Goal: Navigation & Orientation: Find specific page/section

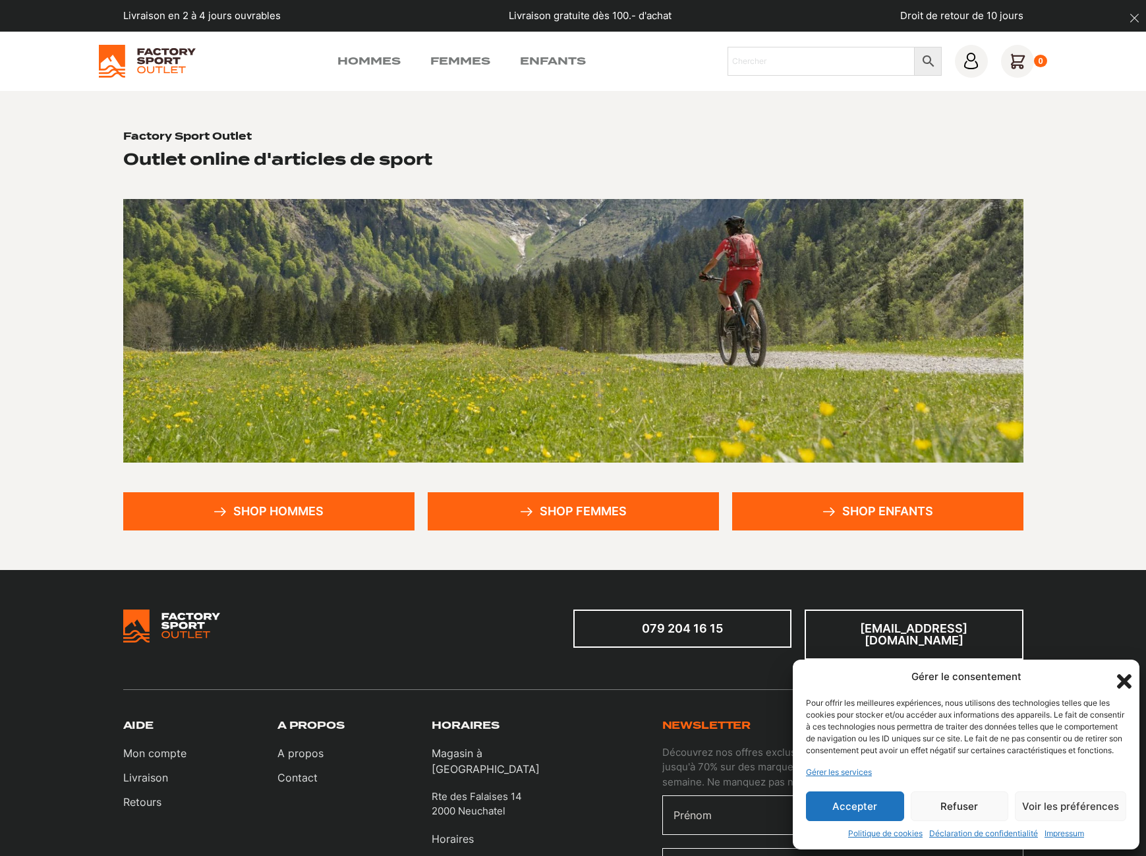
click at [1119, 671] on icon "Fermer la boîte de dialogue" at bounding box center [1124, 681] width 22 height 22
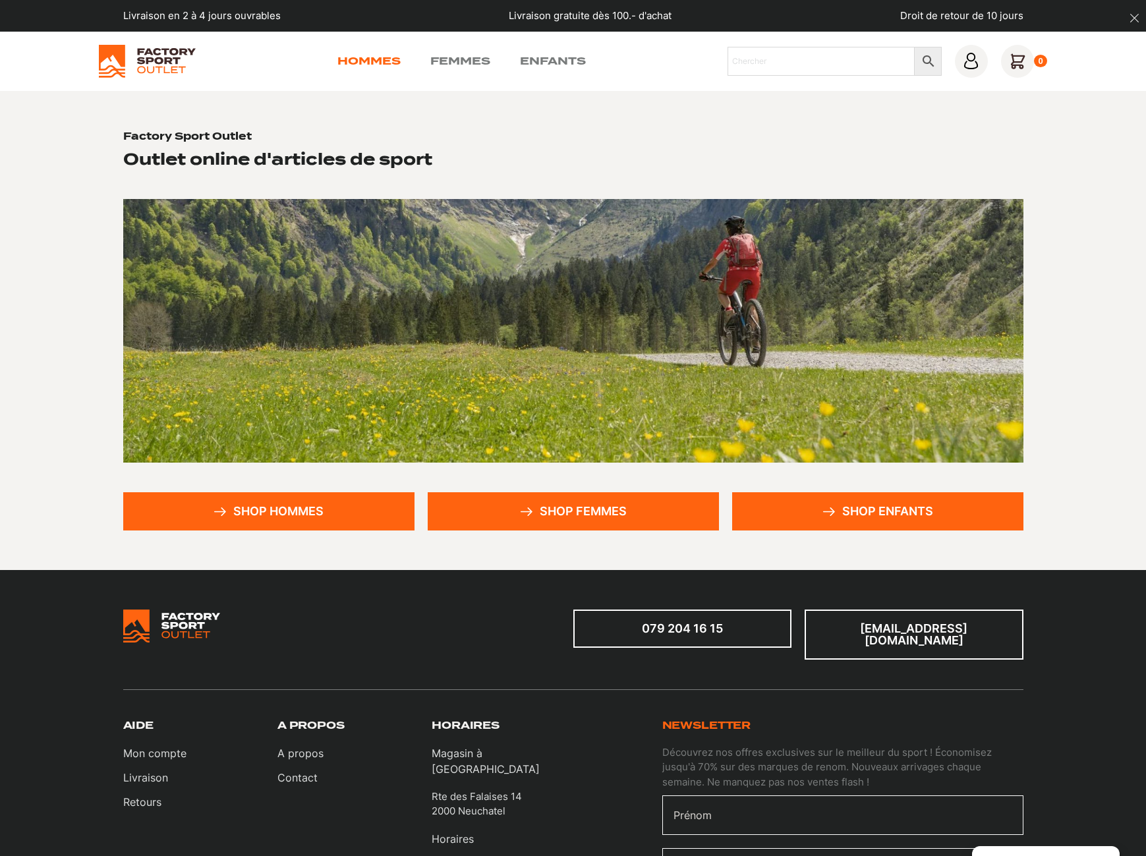
click at [398, 57] on link "Hommes" at bounding box center [369, 61] width 63 height 16
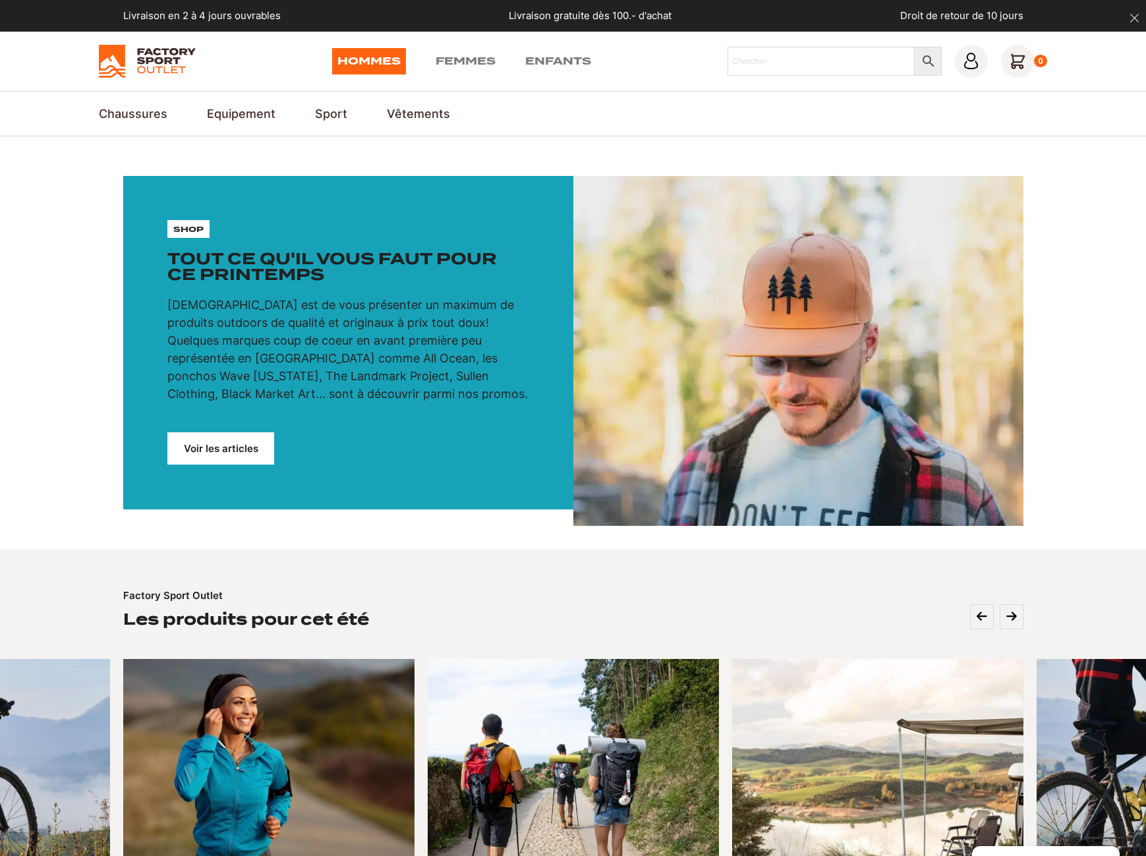
scroll to position [403, 0]
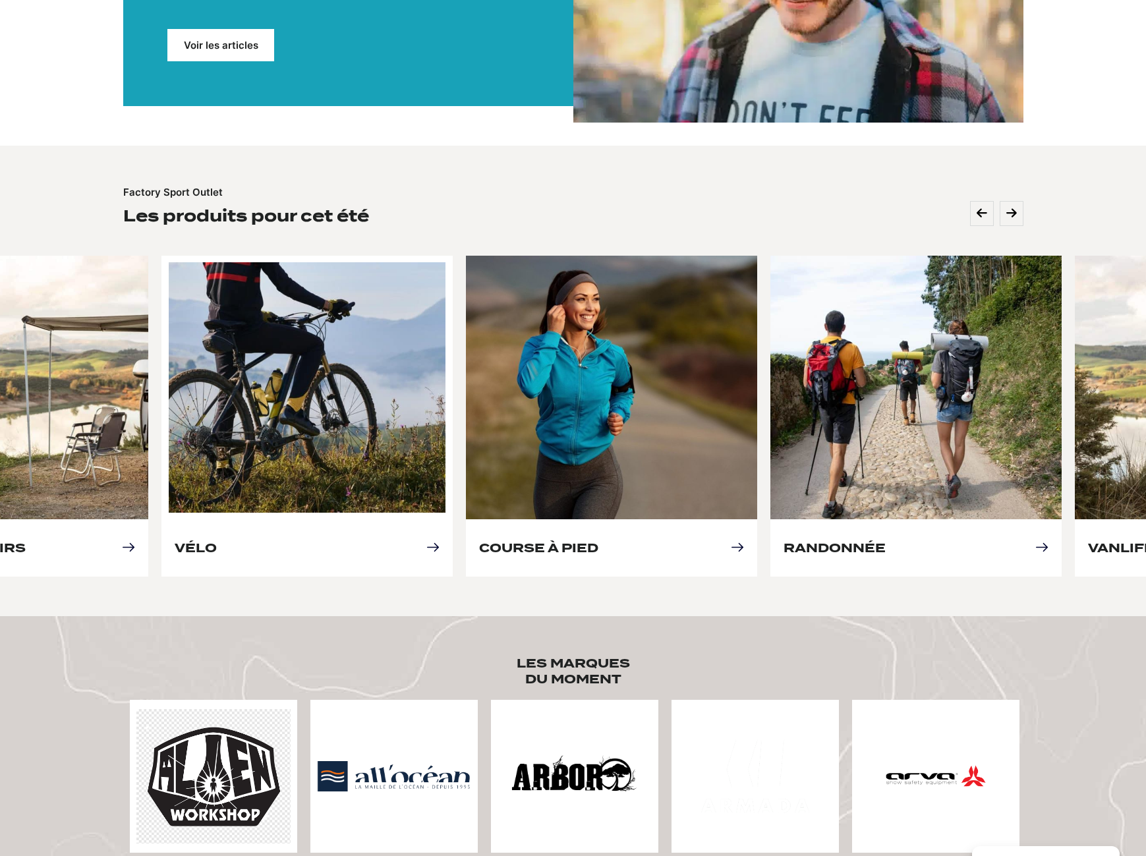
drag, startPoint x: 136, startPoint y: 435, endPoint x: 440, endPoint y: 427, distance: 304.0
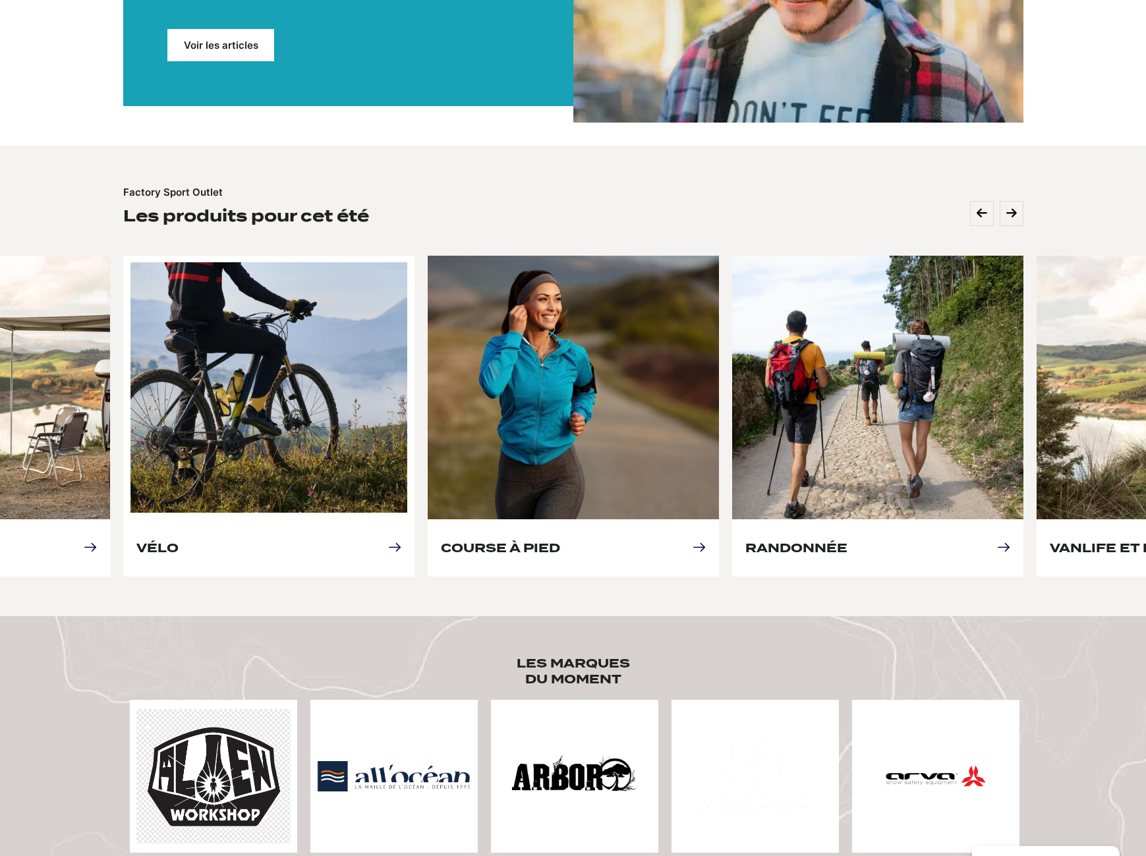
click at [179, 541] on link "Vélo" at bounding box center [157, 548] width 42 height 14
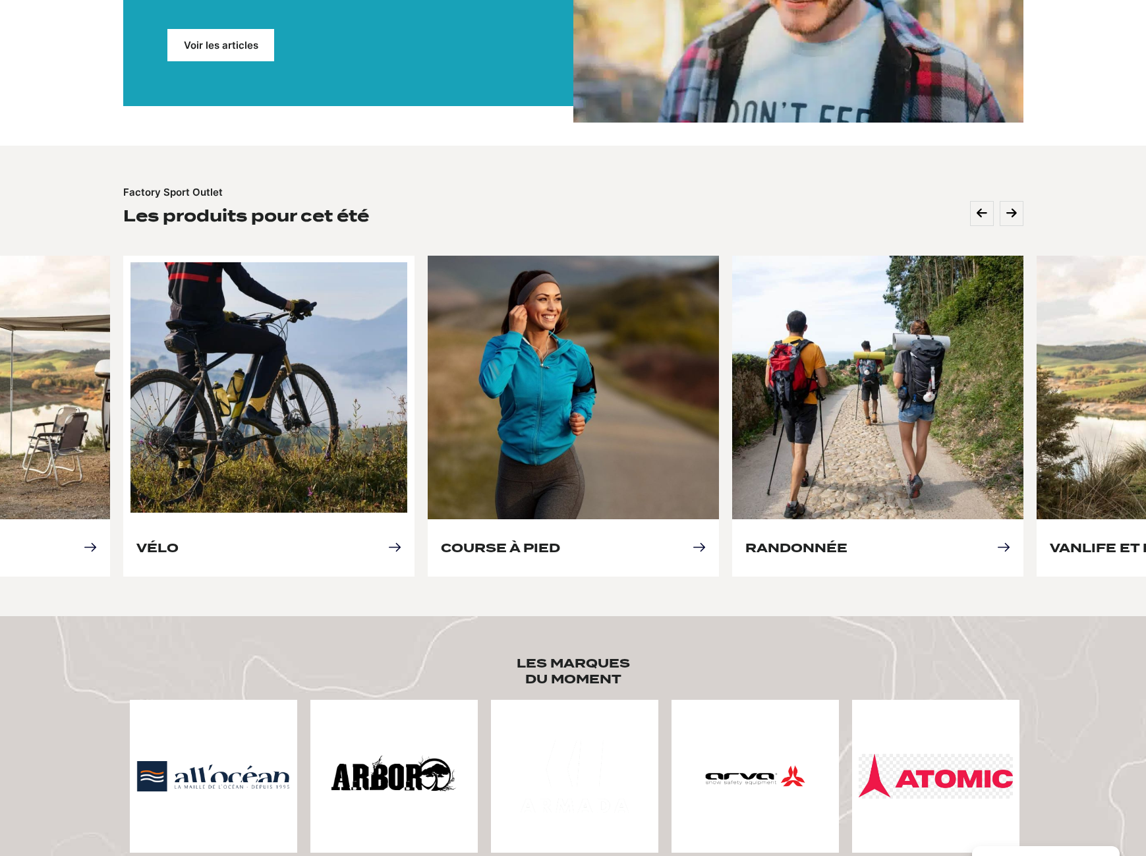
click at [179, 543] on link "Vélo" at bounding box center [157, 548] width 42 height 14
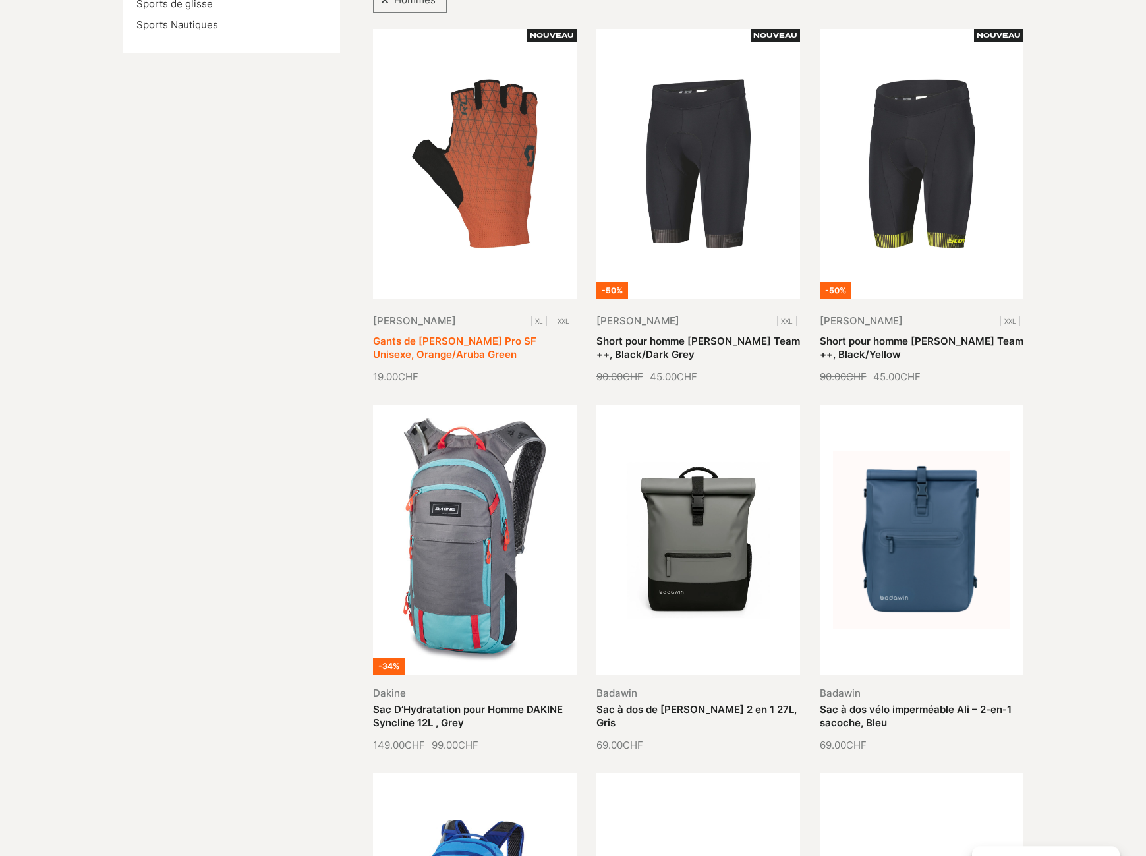
scroll to position [336, 0]
